Goal: Transaction & Acquisition: Purchase product/service

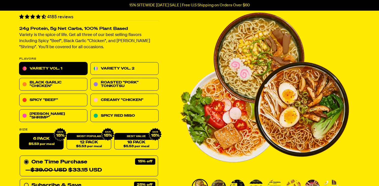
scroll to position [33, 0]
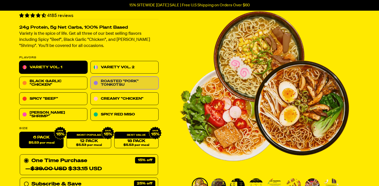
scroll to position [33, 0]
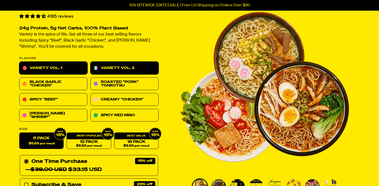
click at [119, 68] on link "Variety Vol. 2" at bounding box center [124, 68] width 68 height 13
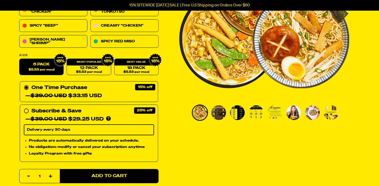
scroll to position [100, 0]
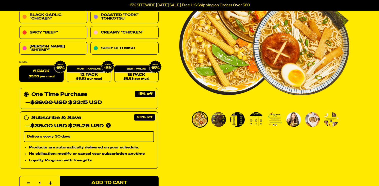
click at [119, 68] on div "18 Pack $5.53 per meal" at bounding box center [136, 74] width 44 height 16
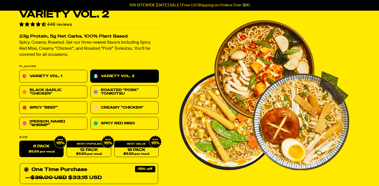
scroll to position [0, 0]
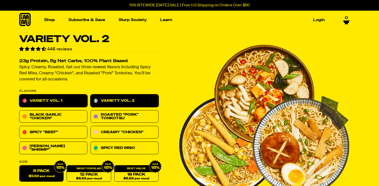
click at [47, 103] on link "Variety Vol. 1" at bounding box center [53, 100] width 68 height 13
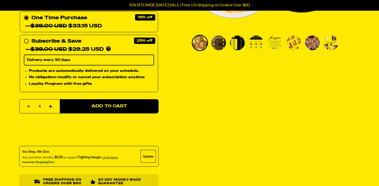
scroll to position [186, 0]
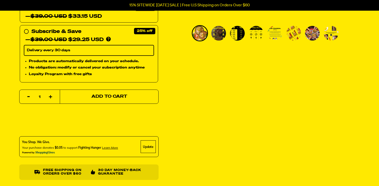
click at [107, 96] on span "Add to Cart" at bounding box center [109, 96] width 36 height 4
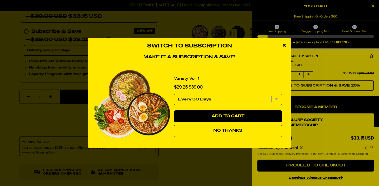
click at [228, 132] on span "No Thanks" at bounding box center [227, 130] width 29 height 4
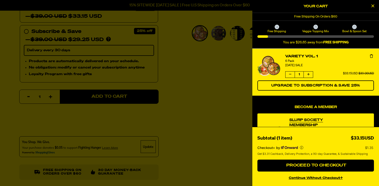
click at [314, 179] on button "continue without Checkout+" at bounding box center [315, 176] width 117 height 7
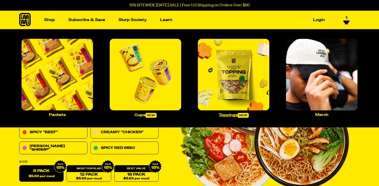
click at [236, 78] on img "Main navigation" at bounding box center [233, 74] width 71 height 71
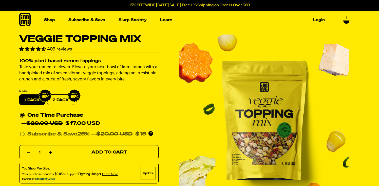
click at [116, 148] on button "Add to Cart" at bounding box center [109, 152] width 99 height 14
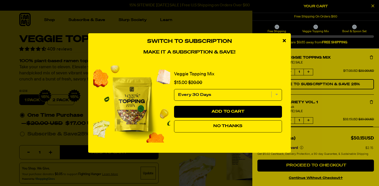
click at [221, 125] on span "No Thanks" at bounding box center [227, 126] width 29 height 4
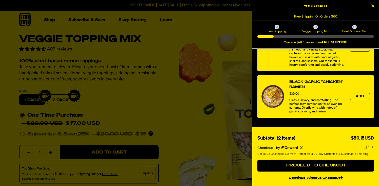
scroll to position [288, 0]
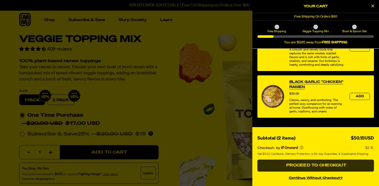
click at [318, 167] on span "Proceed to Checkout" at bounding box center [315, 165] width 61 height 4
